Goal: Information Seeking & Learning: Learn about a topic

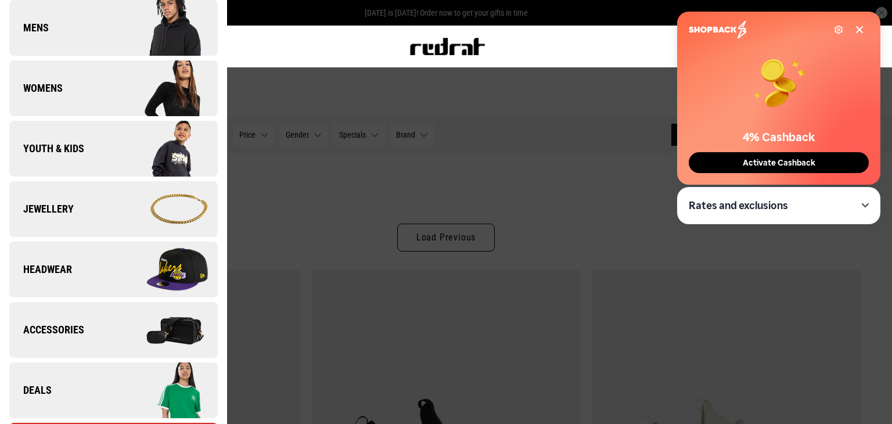
scroll to position [232, 0]
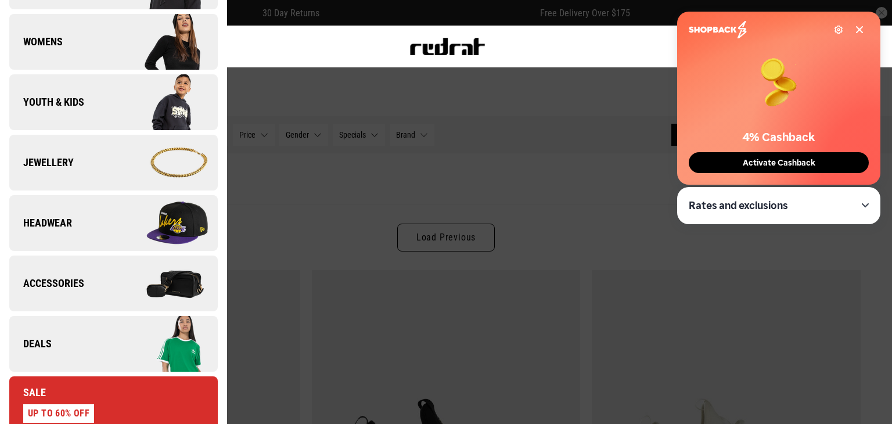
click at [60, 362] on link "Deals" at bounding box center [113, 344] width 208 height 56
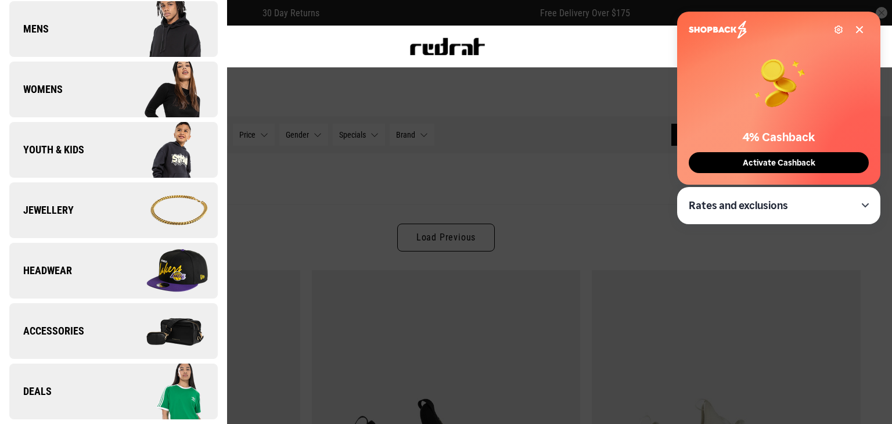
scroll to position [0, 0]
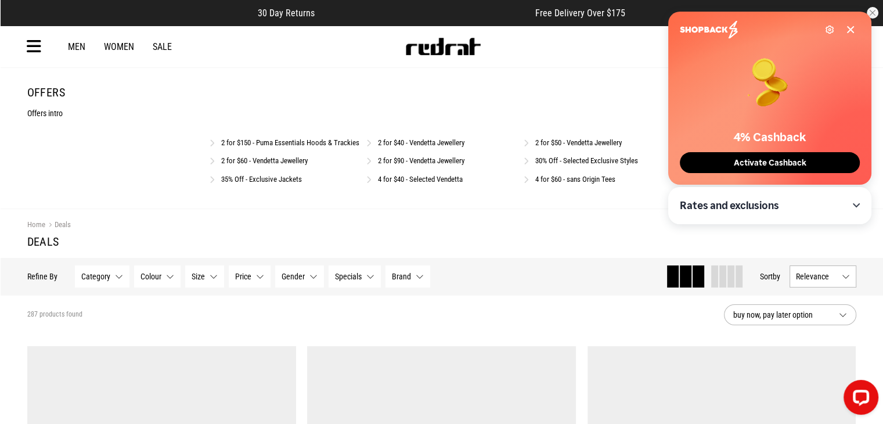
click at [579, 165] on link "30% Off - Selected Exclusive Styles" at bounding box center [586, 160] width 103 height 9
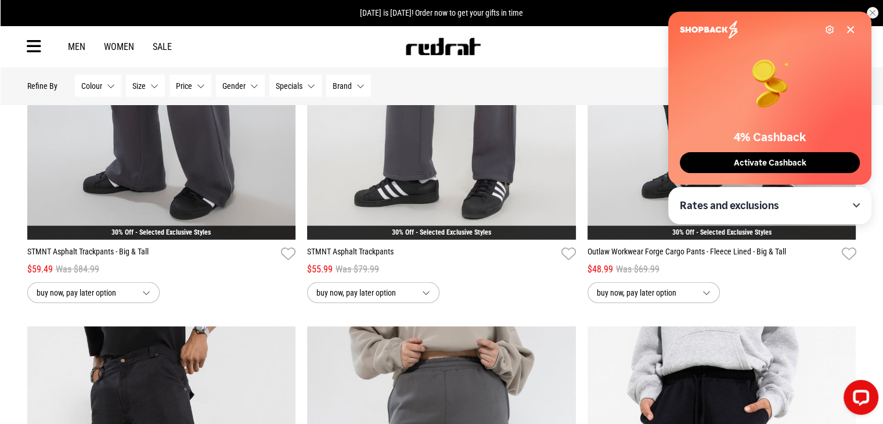
scroll to position [2786, 0]
